Goal: Task Accomplishment & Management: Use online tool/utility

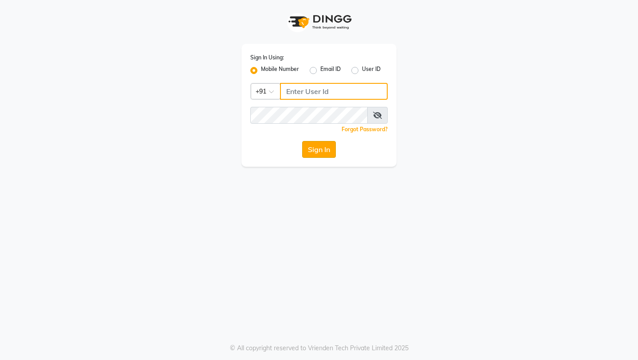
type input "7014415988"
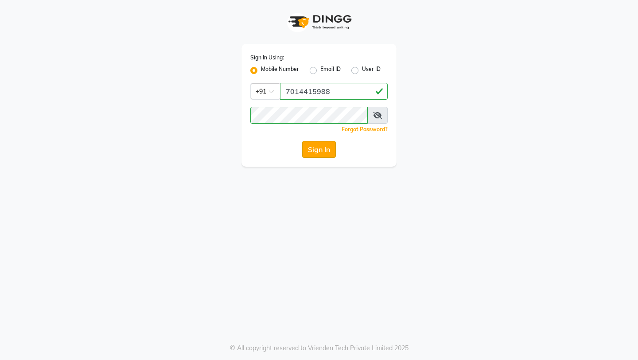
click at [325, 145] on button "Sign In" at bounding box center [319, 149] width 34 height 17
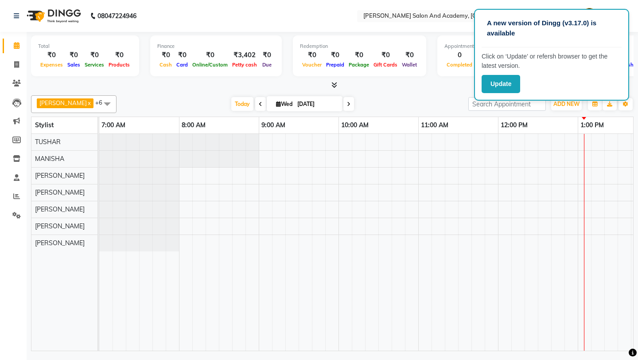
click at [444, 92] on div "[PERSON_NAME] x [PERSON_NAME] x [PERSON_NAME] x [PERSON_NAME] x [PERSON_NAME] x…" at bounding box center [332, 221] width 603 height 259
click at [499, 86] on button "Update" at bounding box center [501, 84] width 39 height 18
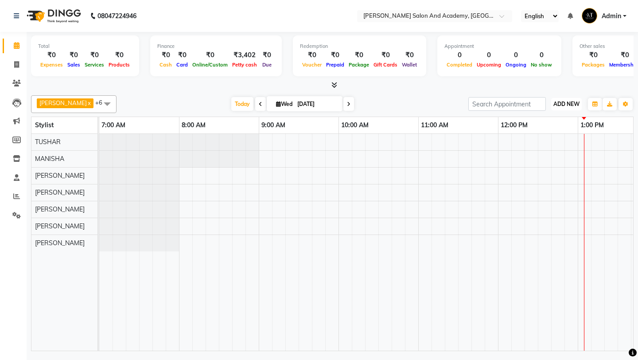
click at [567, 103] on span "ADD NEW" at bounding box center [566, 104] width 26 height 7
click at [638, 186] on div "Total ₹0 Expenses ₹0 Sales ₹0 Services ₹0 Products Finance ₹0 Cash ₹0 Card ₹0 O…" at bounding box center [332, 192] width 611 height 321
drag, startPoint x: 638, startPoint y: 213, endPoint x: 638, endPoint y: 295, distance: 82.0
click at [638, 295] on div "Total ₹0 Expenses ₹0 Sales ₹0 Services ₹0 Products Finance ₹0 Cash ₹0 Card ₹0 O…" at bounding box center [332, 192] width 611 height 321
